Goal: Task Accomplishment & Management: Manage account settings

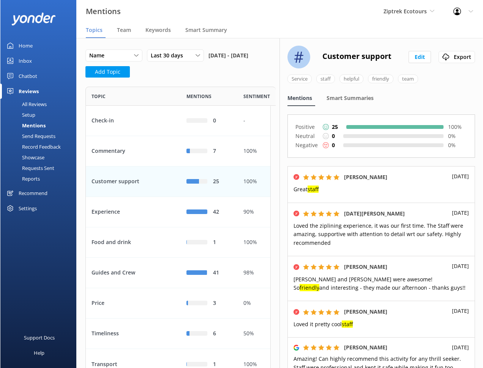
scroll to position [293, 185]
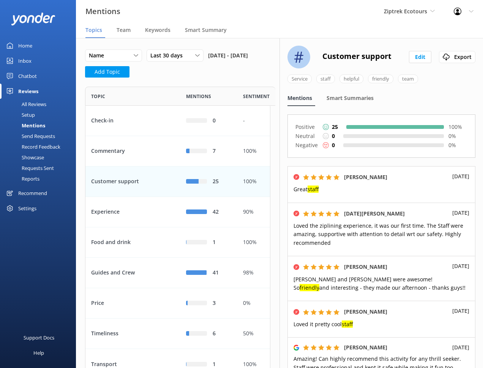
click at [30, 196] on div "Recommend" at bounding box center [32, 192] width 29 height 15
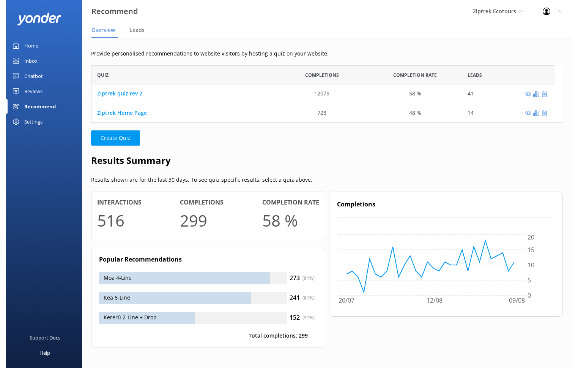
scroll to position [57, 484]
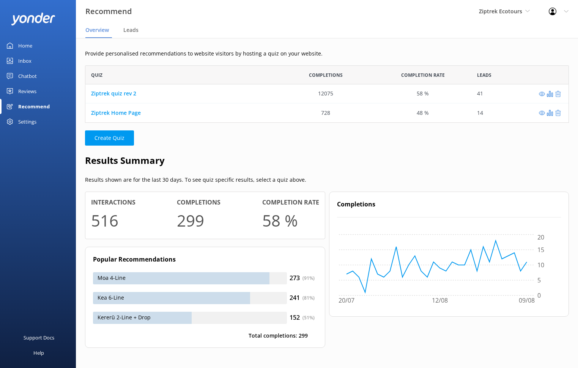
click at [456, 10] on div at bounding box center [555, 12] width 12 height 8
click at [456, 32] on link "Profile Settings" at bounding box center [541, 32] width 76 height 19
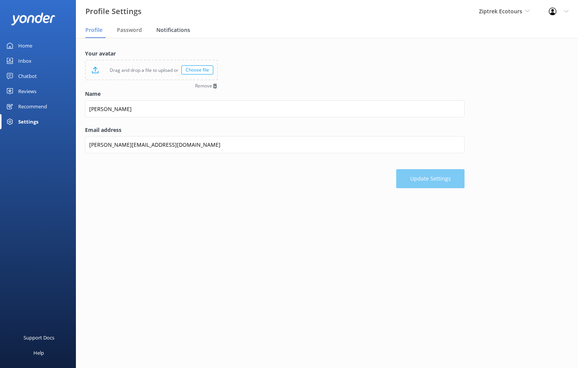
click at [174, 29] on span "Notifications" at bounding box center [173, 30] width 34 height 8
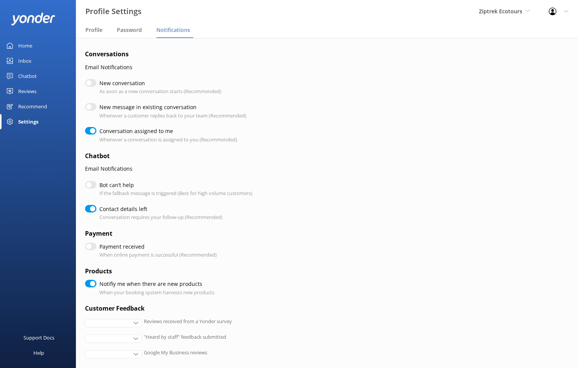
checkbox input "true"
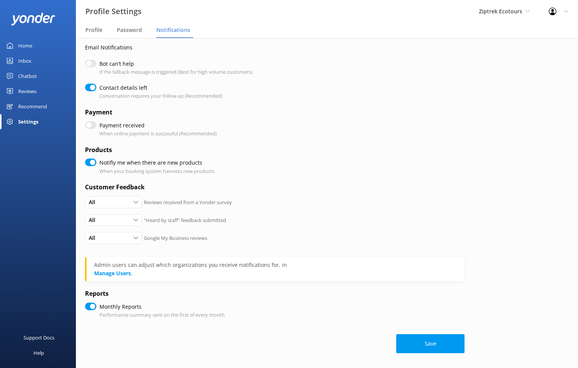
scroll to position [122, 0]
click at [33, 104] on div "Recommend" at bounding box center [32, 106] width 29 height 15
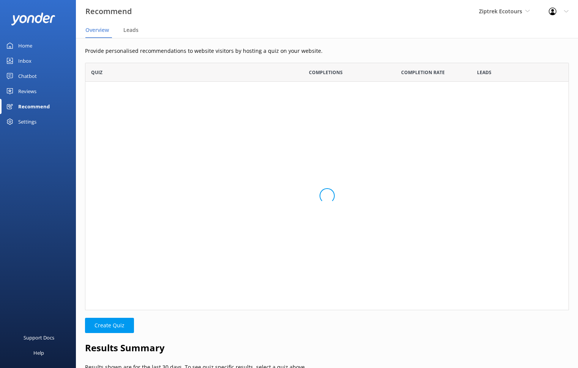
scroll to position [57, 484]
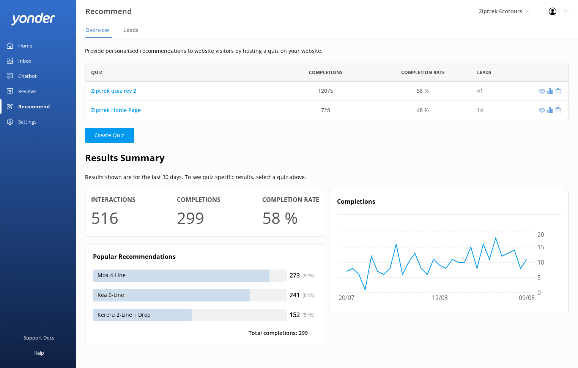
click at [155, 33] on nav "Overview Leads" at bounding box center [327, 30] width 502 height 15
click at [135, 31] on span "Leads" at bounding box center [130, 30] width 15 height 8
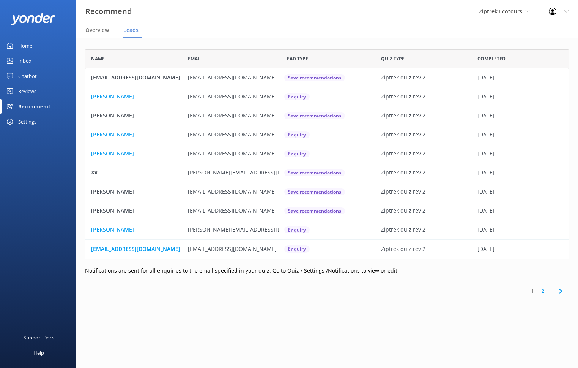
scroll to position [209, 484]
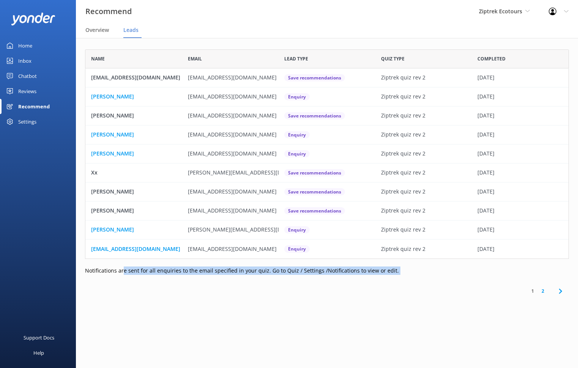
drag, startPoint x: 124, startPoint y: 271, endPoint x: 258, endPoint y: 278, distance: 134.3
click at [258, 278] on div "Name Email Lead type Quiz Type Completed annemaree20@hotmail.com annemaree20@ho…" at bounding box center [327, 176] width 502 height 276
click at [132, 281] on div "Name Email Lead type Quiz Type Completed annemaree20@hotmail.com annemaree20@ho…" at bounding box center [327, 176] width 502 height 276
drag, startPoint x: 118, startPoint y: 270, endPoint x: 179, endPoint y: 270, distance: 61.5
click at [179, 270] on p "Notifications are sent for all enquiries to the email specified in your quiz. G…" at bounding box center [327, 270] width 484 height 8
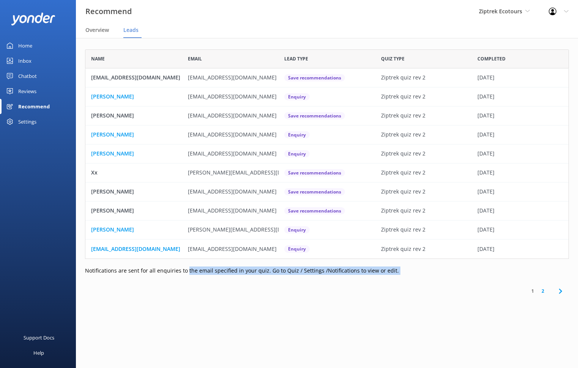
drag, startPoint x: 186, startPoint y: 272, endPoint x: 335, endPoint y: 286, distance: 150.0
click at [335, 286] on div "Name Email Lead type Quiz Type Completed annemaree20@hotmail.com annemaree20@ho…" at bounding box center [327, 176] width 502 height 276
click at [106, 27] on span "Overview" at bounding box center [97, 30] width 24 height 8
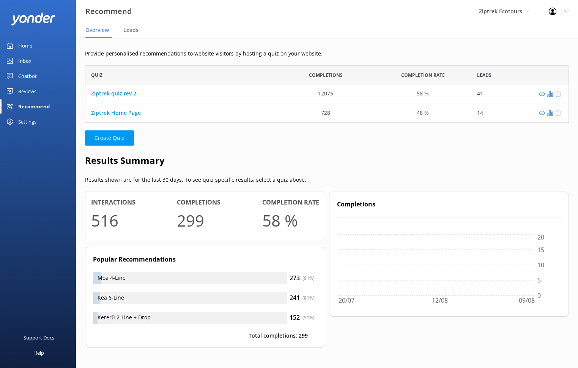
scroll to position [57, 484]
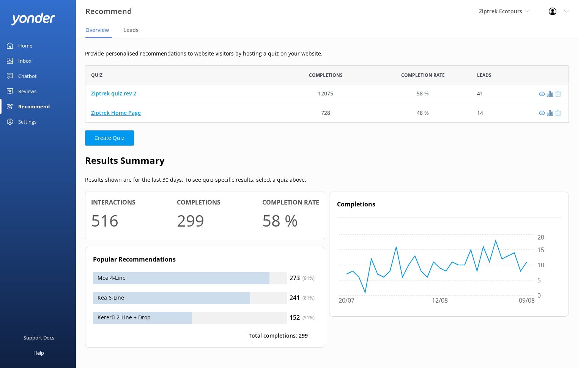
click at [117, 113] on link "Ziptrek Home Page" at bounding box center [116, 112] width 50 height 7
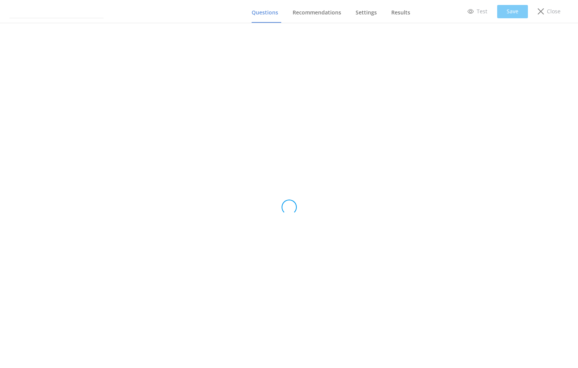
type input "Ziptrek Home Page"
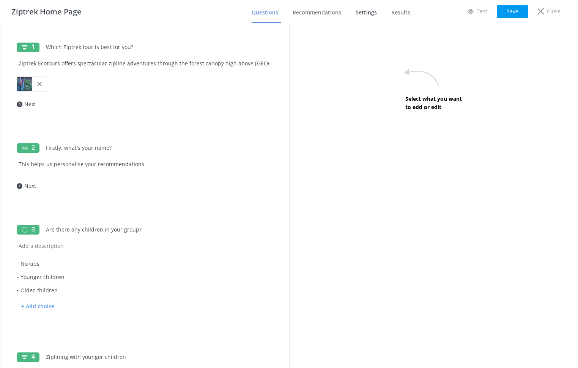
click at [368, 14] on span "Settings" at bounding box center [366, 13] width 21 height 8
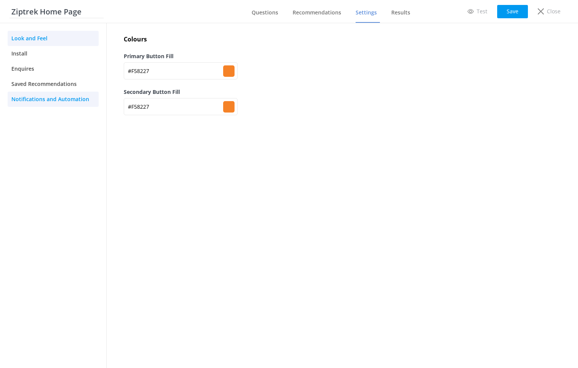
click at [38, 100] on span "Notifications and Automation" at bounding box center [50, 99] width 78 height 8
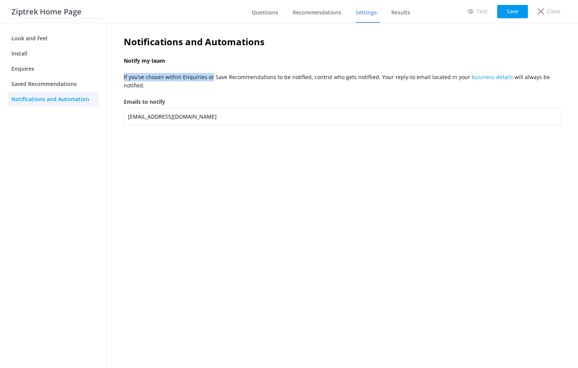
drag, startPoint x: 121, startPoint y: 77, endPoint x: 209, endPoint y: 77, distance: 88.5
click at [209, 77] on div "Notifications and Automations Notify my team If you’ve chosen within Enquiries …" at bounding box center [342, 88] width 453 height 107
click at [237, 73] on p "If you’ve chosen within Enquiries or Save Recommendations to be notified, contr…" at bounding box center [343, 81] width 438 height 17
drag, startPoint x: 273, startPoint y: 76, endPoint x: 296, endPoint y: 76, distance: 23.2
click at [296, 76] on p "If you’ve chosen within Enquiries or Save Recommendations to be notified, contr…" at bounding box center [343, 81] width 438 height 17
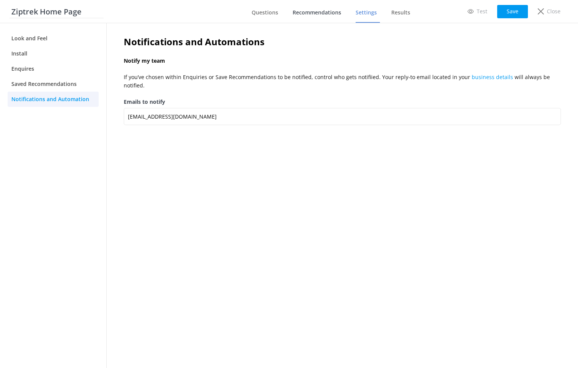
click at [331, 17] on link "Recommendations" at bounding box center [319, 13] width 52 height 20
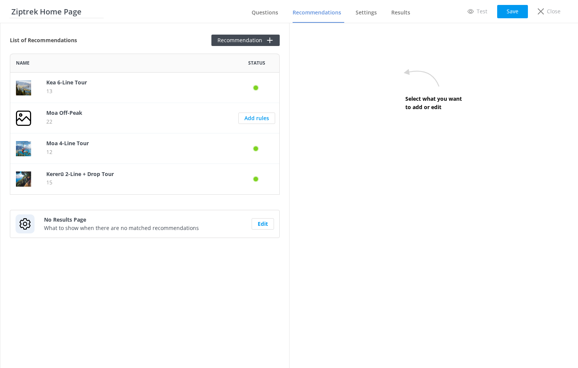
scroll to position [141, 270]
click at [397, 15] on span "Results" at bounding box center [401, 13] width 19 height 8
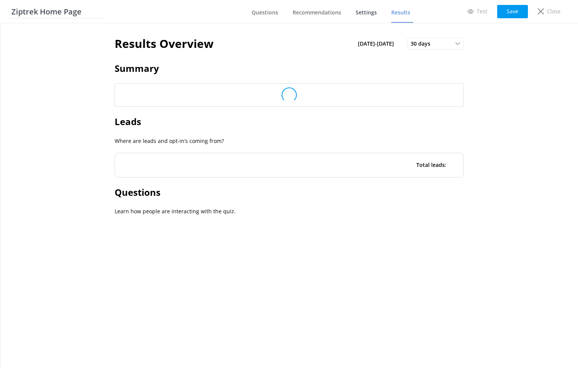
click at [367, 14] on span "Settings" at bounding box center [366, 13] width 21 height 8
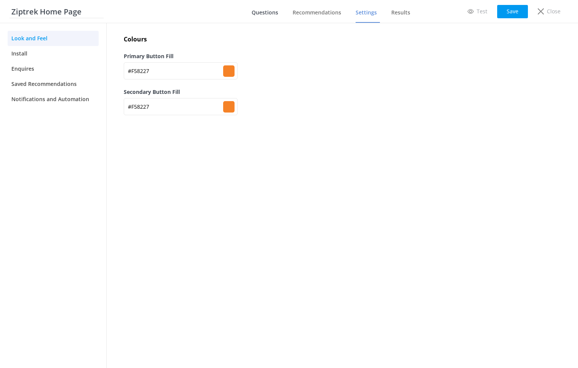
click at [256, 10] on span "Questions" at bounding box center [265, 13] width 27 height 8
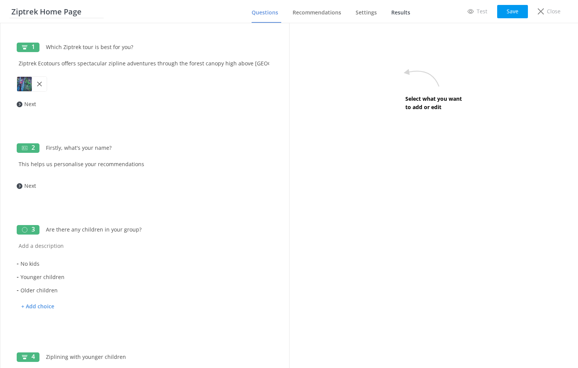
click at [399, 14] on span "Results" at bounding box center [401, 13] width 19 height 8
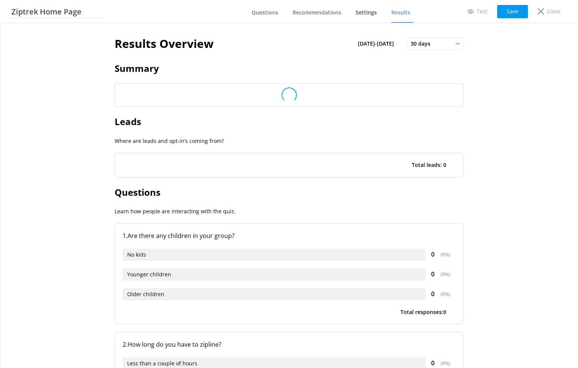
click at [365, 13] on span "Settings" at bounding box center [366, 13] width 21 height 8
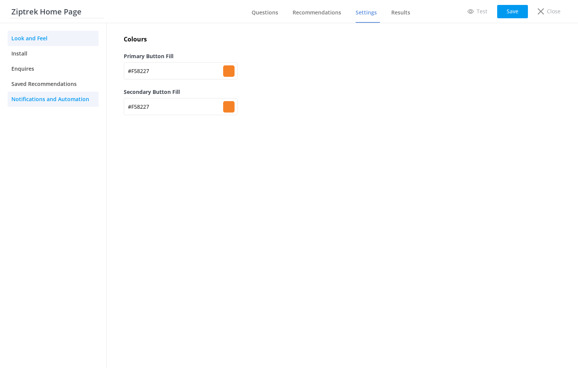
type input "#f58227"
click at [62, 85] on span "Saved Recommendations" at bounding box center [43, 84] width 65 height 8
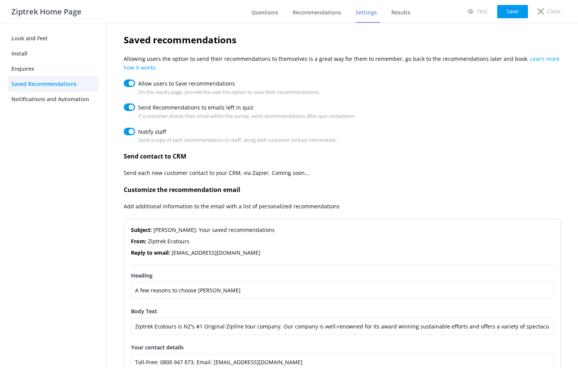
scroll to position [3, 0]
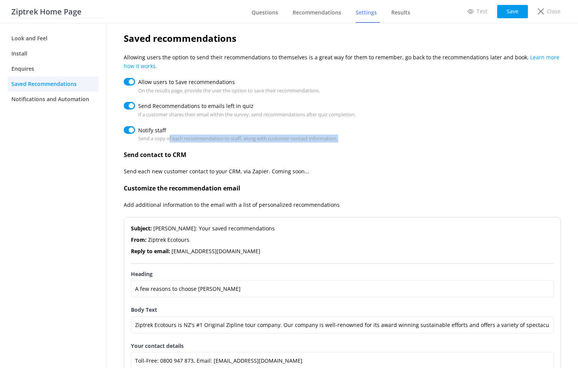
drag, startPoint x: 171, startPoint y: 139, endPoint x: 298, endPoint y: 147, distance: 127.8
click at [298, 146] on div "Saved recommendations Allowing users the option to send their recommendations t…" at bounding box center [343, 225] width 438 height 389
click at [341, 152] on h4 "Send contact to CRM" at bounding box center [343, 155] width 438 height 10
click at [456, 13] on p "Close" at bounding box center [554, 11] width 14 height 8
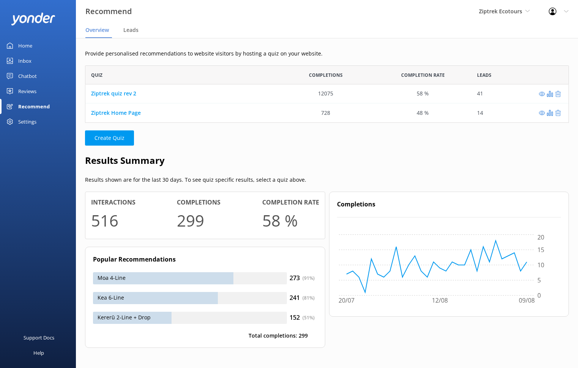
scroll to position [57, 484]
click at [456, 7] on div "Profile Settings Logout" at bounding box center [559, 11] width 39 height 23
click at [262, 44] on div "Provide personalised recommendations to website visitors by hosting a quiz on y…" at bounding box center [327, 204] width 502 height 332
click at [118, 94] on link "Ziptrek quiz rev 2" at bounding box center [113, 93] width 45 height 7
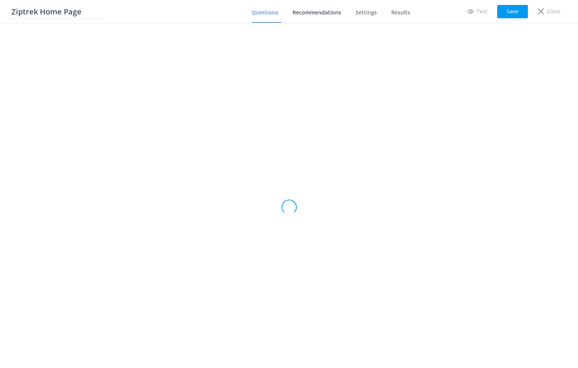
type input "Ziptrek quiz rev 2"
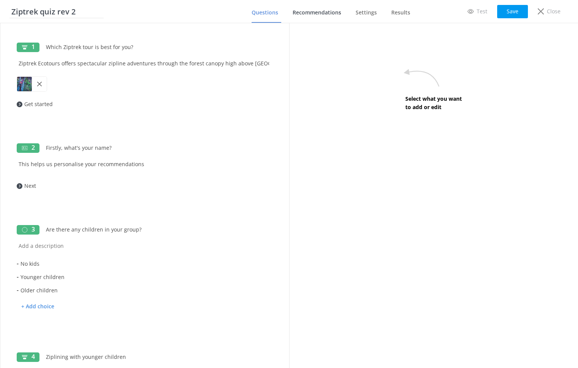
click at [327, 16] on span "Recommendations" at bounding box center [317, 13] width 49 height 8
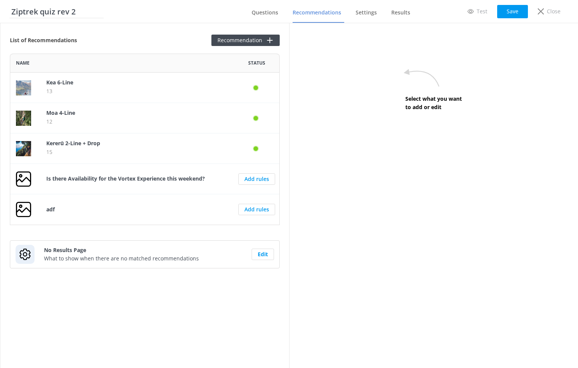
scroll to position [171, 270]
click at [376, 15] on span "Settings" at bounding box center [366, 13] width 21 height 8
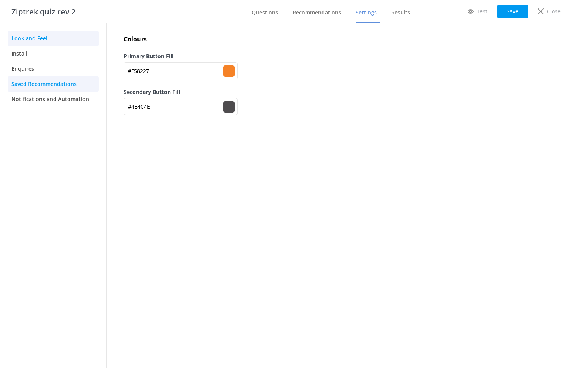
click at [52, 81] on span "Saved Recommendations" at bounding box center [43, 84] width 65 height 8
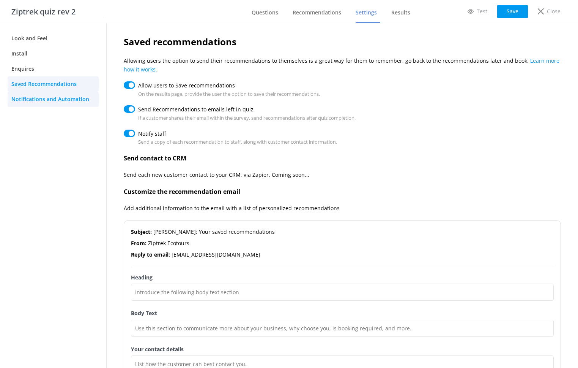
click at [52, 96] on span "Notifications and Automation" at bounding box center [50, 99] width 78 height 8
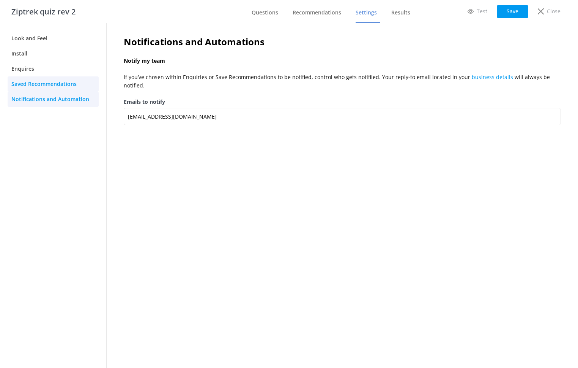
click at [47, 89] on link "Saved Recommendations" at bounding box center [53, 83] width 91 height 15
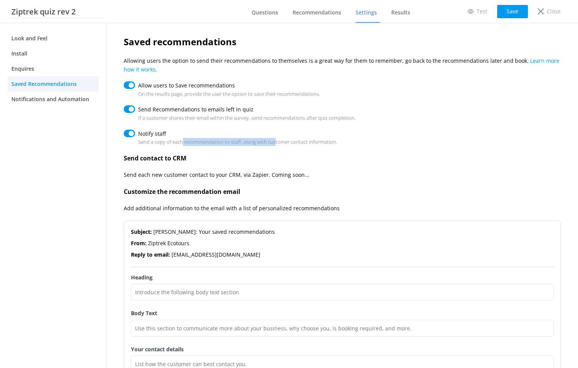
drag, startPoint x: 184, startPoint y: 141, endPoint x: 278, endPoint y: 142, distance: 93.4
click at [278, 142] on p "Send a copy of each recommendation to staff, along with customer contact inform…" at bounding box center [237, 142] width 199 height 8
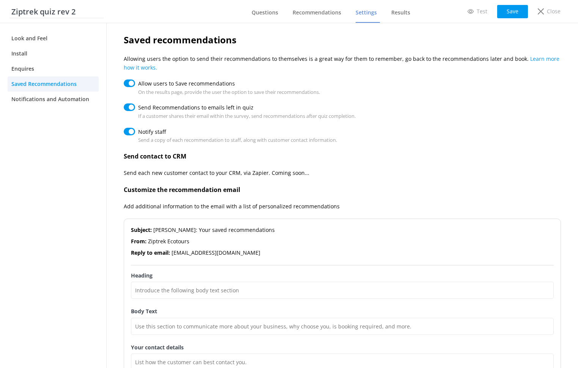
click at [264, 139] on p "Send a copy of each recommendation to staff, along with customer contact inform…" at bounding box center [237, 140] width 199 height 8
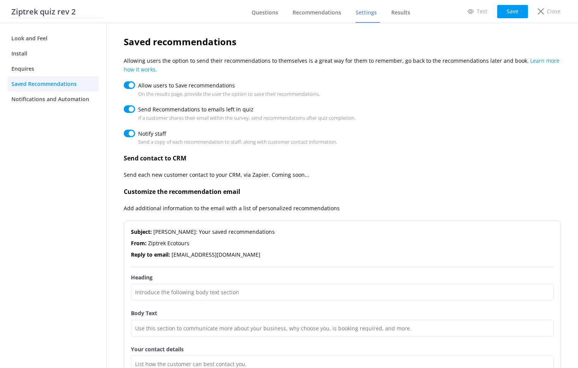
scroll to position [0, 0]
click at [456, 14] on icon at bounding box center [541, 11] width 6 height 6
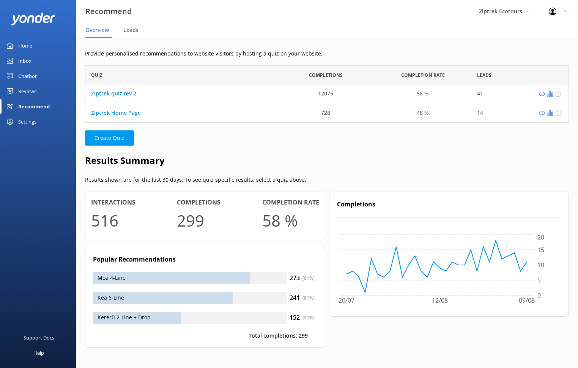
scroll to position [57, 484]
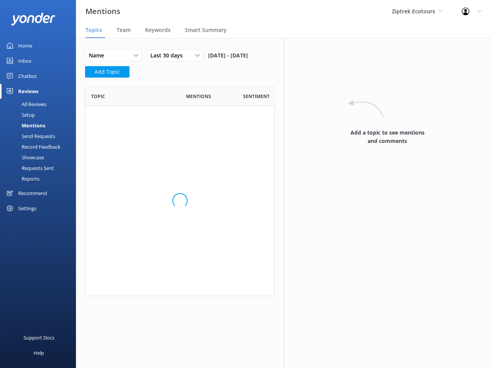
scroll to position [293, 189]
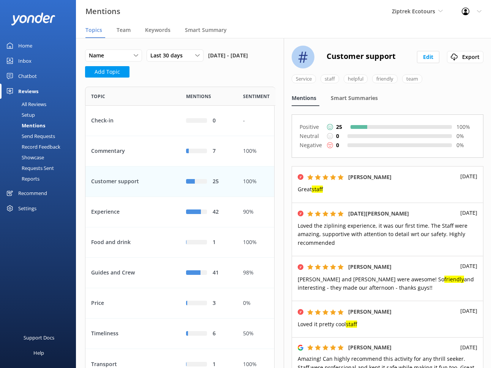
click at [37, 77] on link "Chatbot" at bounding box center [38, 75] width 76 height 15
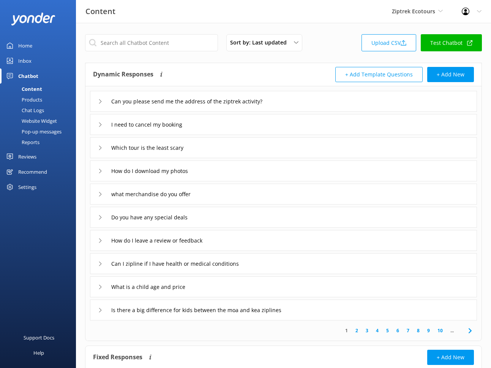
click at [33, 134] on div "Pop-up messages" at bounding box center [33, 131] width 57 height 11
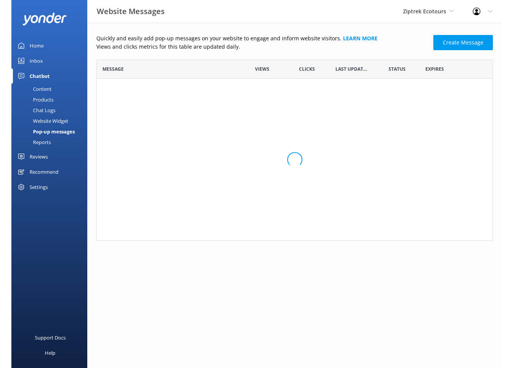
scroll to position [148, 397]
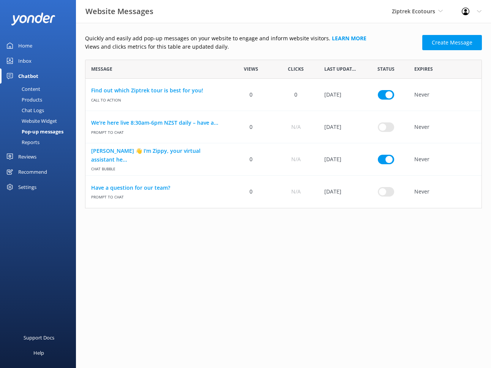
click at [30, 143] on div "Reports" at bounding box center [22, 142] width 35 height 11
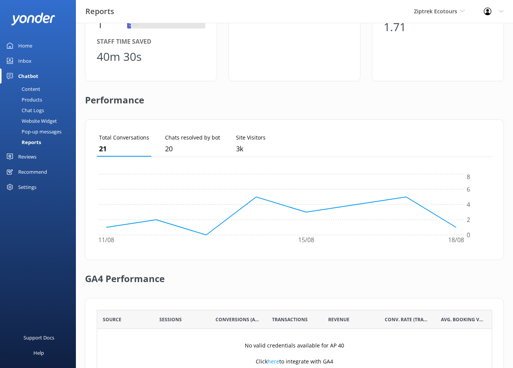
scroll to position [162, 0]
